Goal: Task Accomplishment & Management: Use online tool/utility

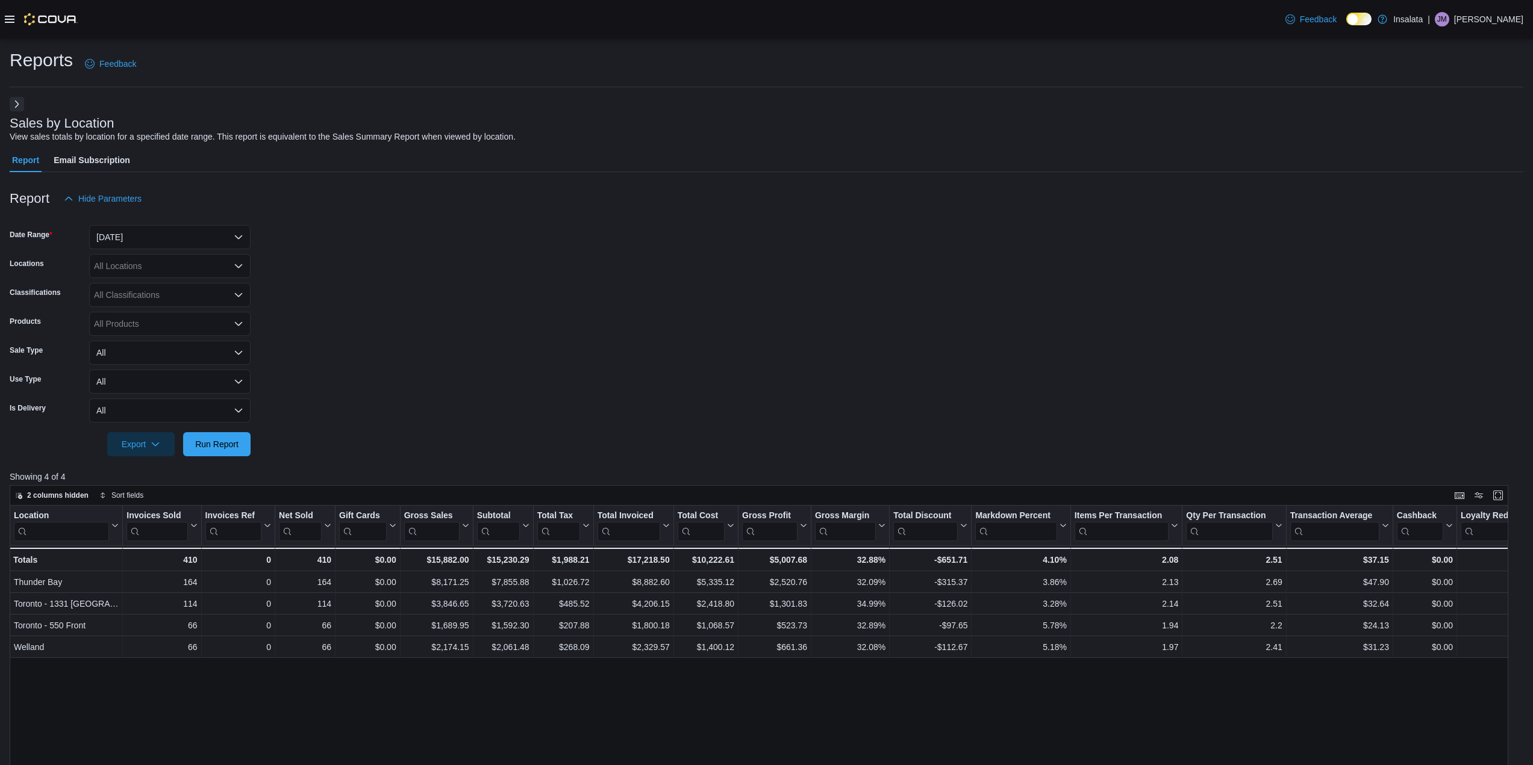
scroll to position [341, 0]
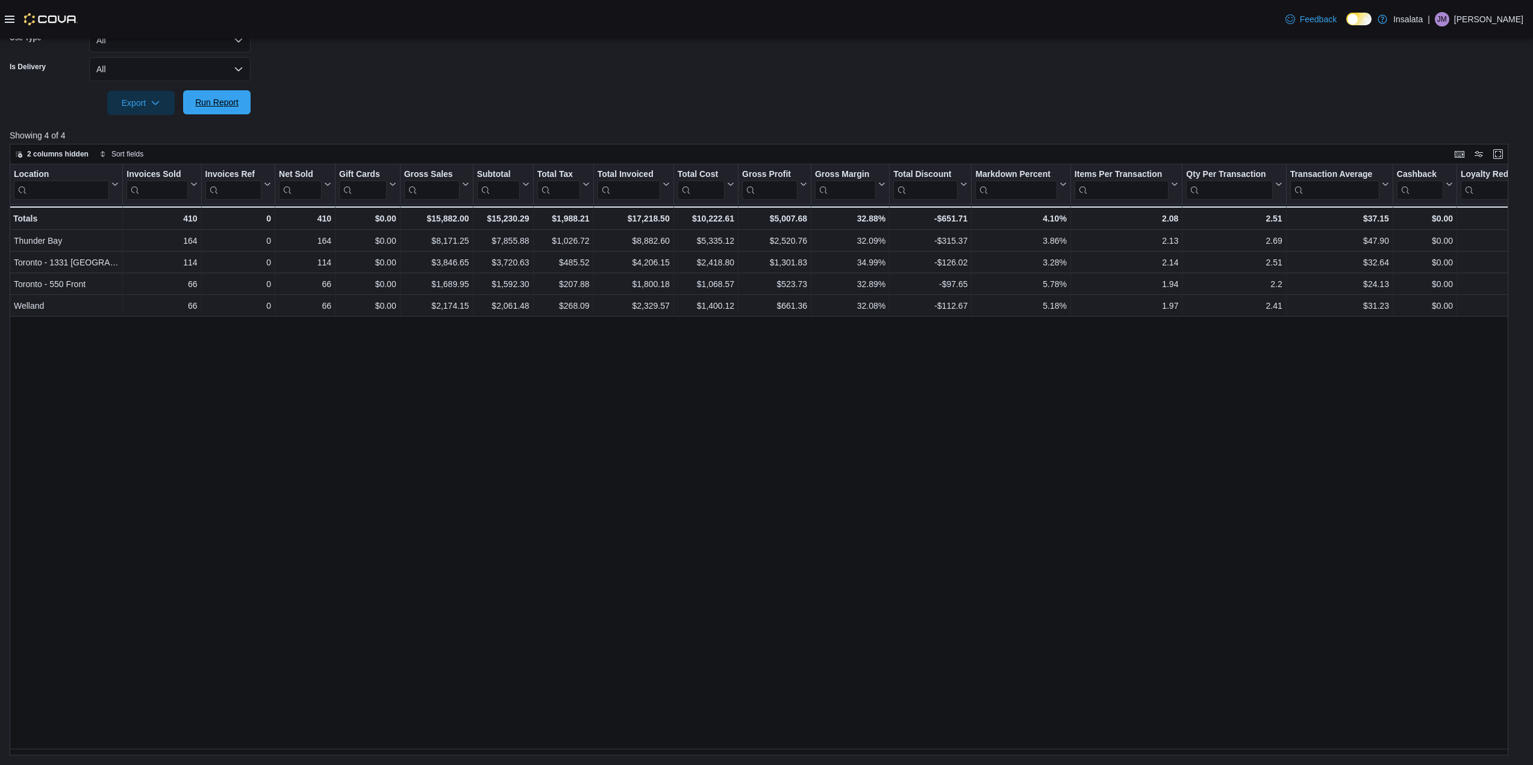
click at [210, 98] on span "Run Report" at bounding box center [216, 102] width 43 height 12
